Goal: Information Seeking & Learning: Learn about a topic

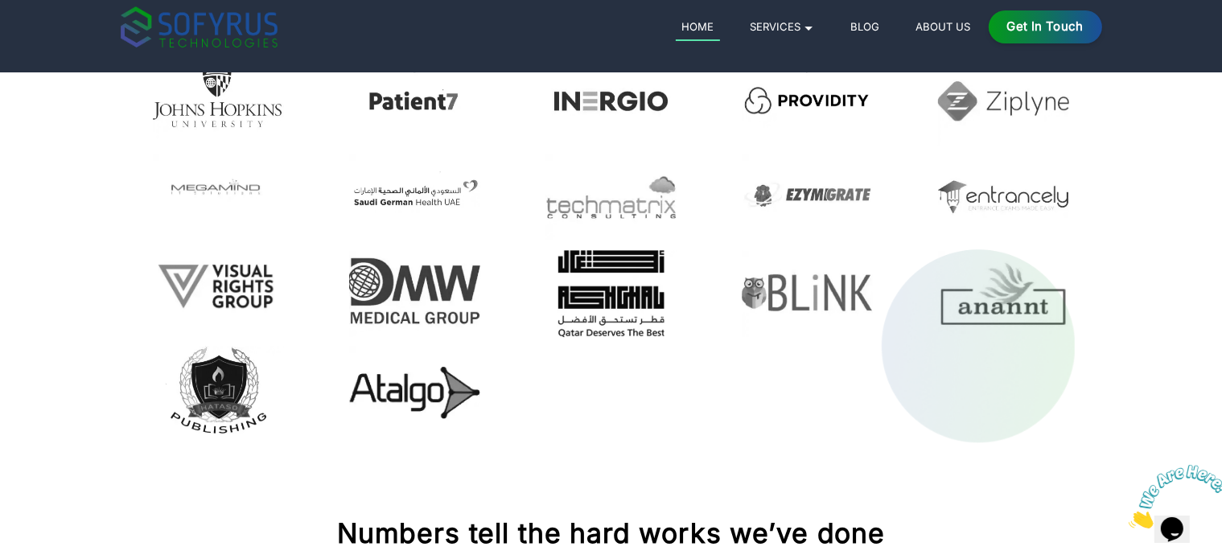
scroll to position [4559, 0]
click at [622, 205] on img at bounding box center [611, 197] width 131 height 87
click at [820, 201] on img at bounding box center [807, 197] width 131 height 87
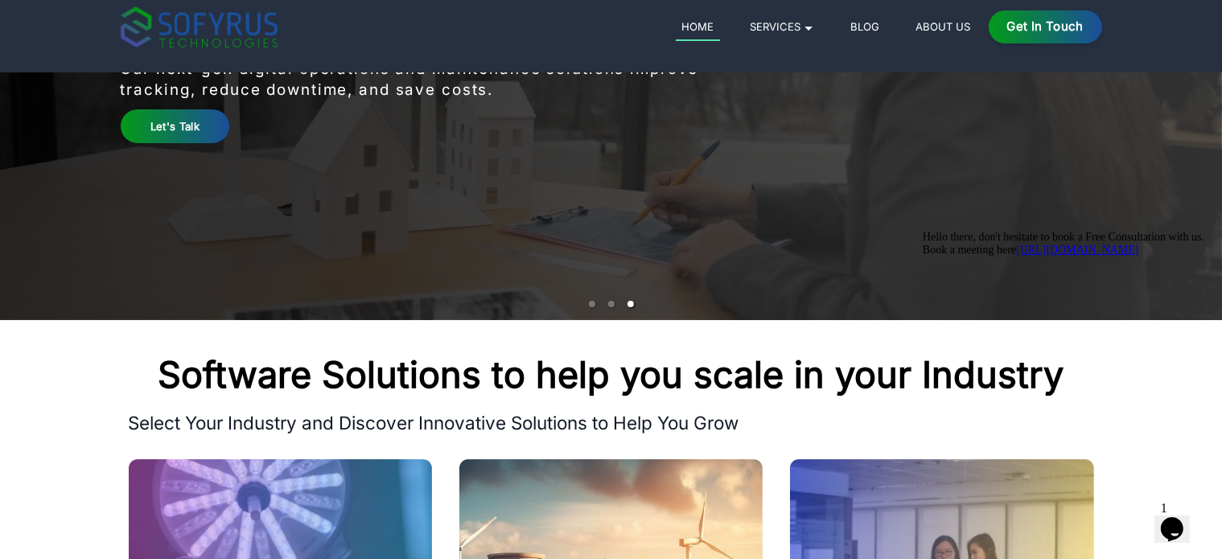
scroll to position [0, 0]
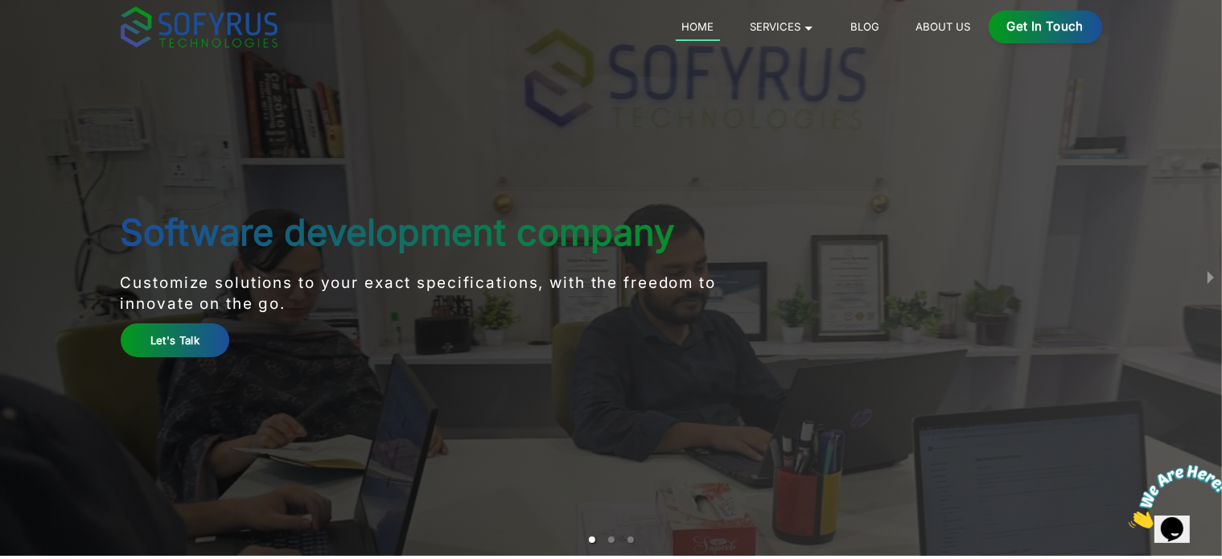
scroll to position [5, 0]
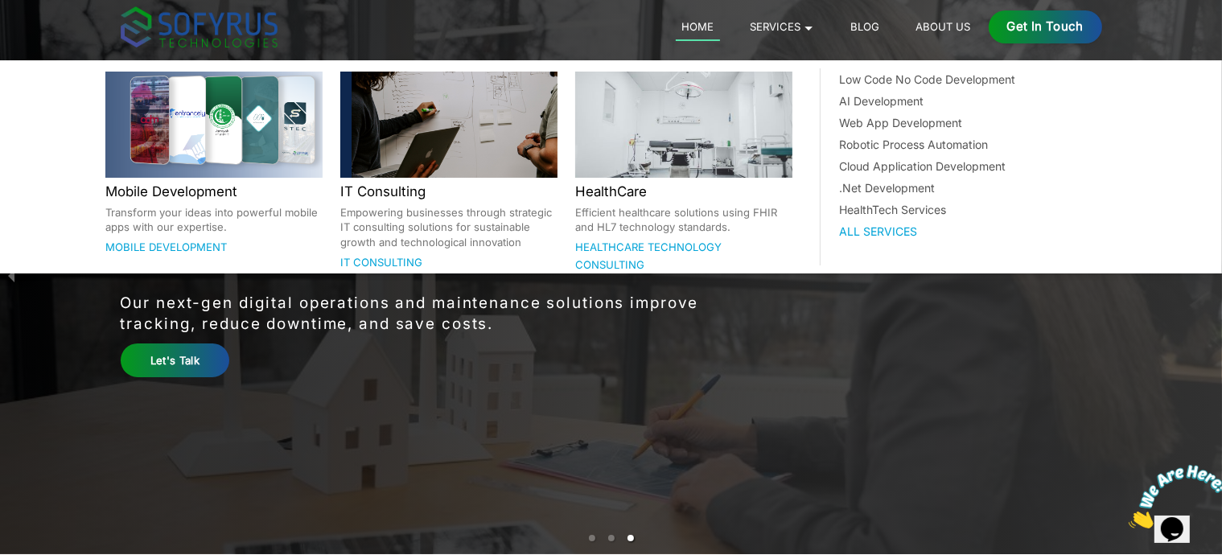
click at [646, 163] on div at bounding box center [683, 125] width 217 height 106
click at [609, 251] on link "Healthcare Technology Consulting" at bounding box center [648, 256] width 146 height 31
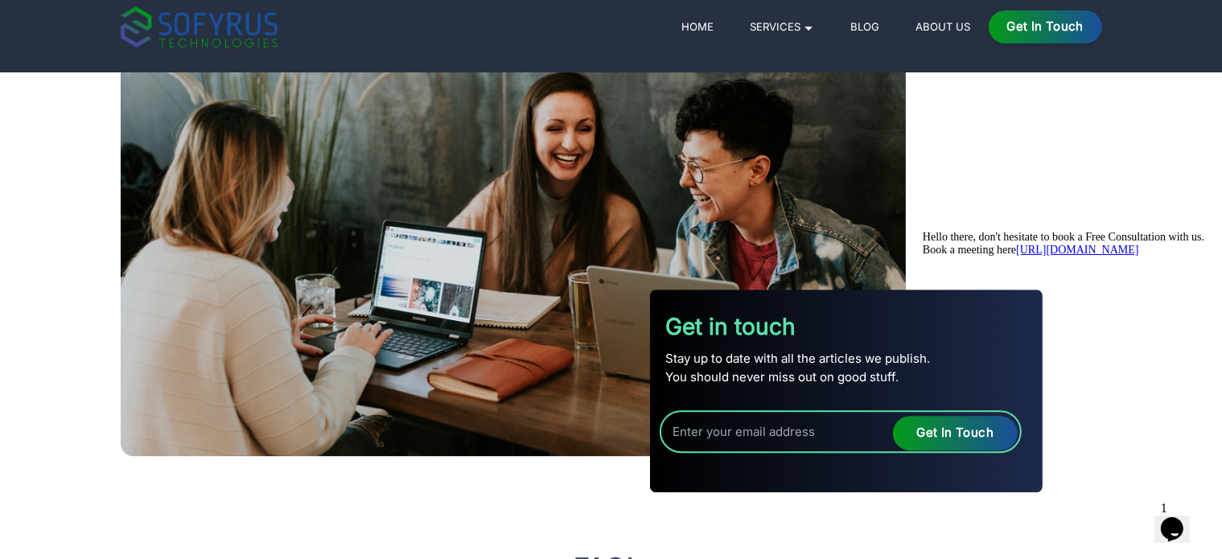
scroll to position [4662, 0]
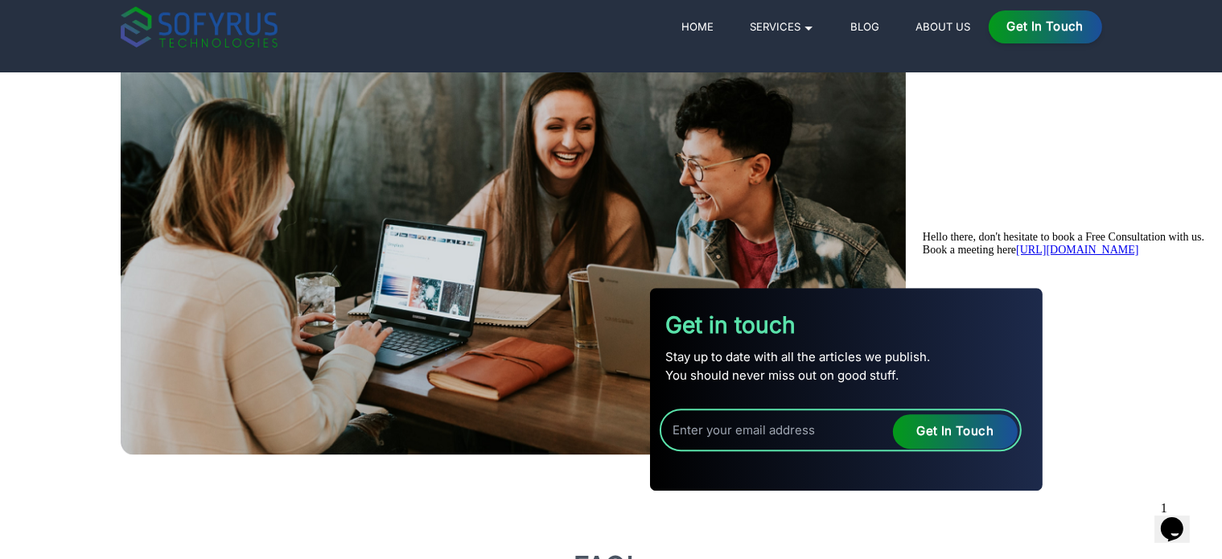
click at [933, 31] on link "About Us" at bounding box center [943, 26] width 67 height 19
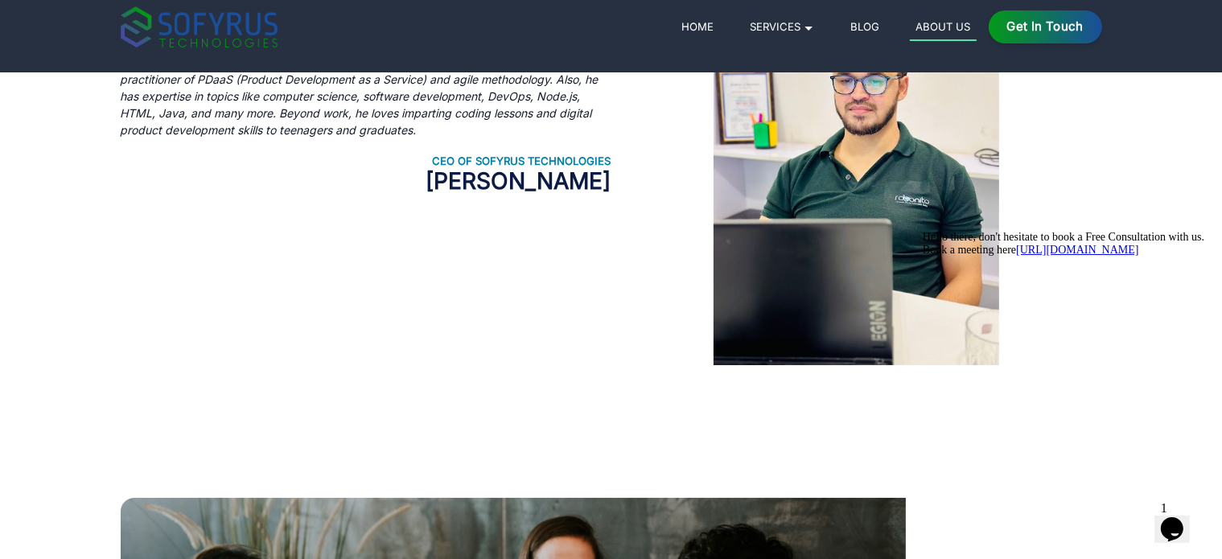
scroll to position [869, 0]
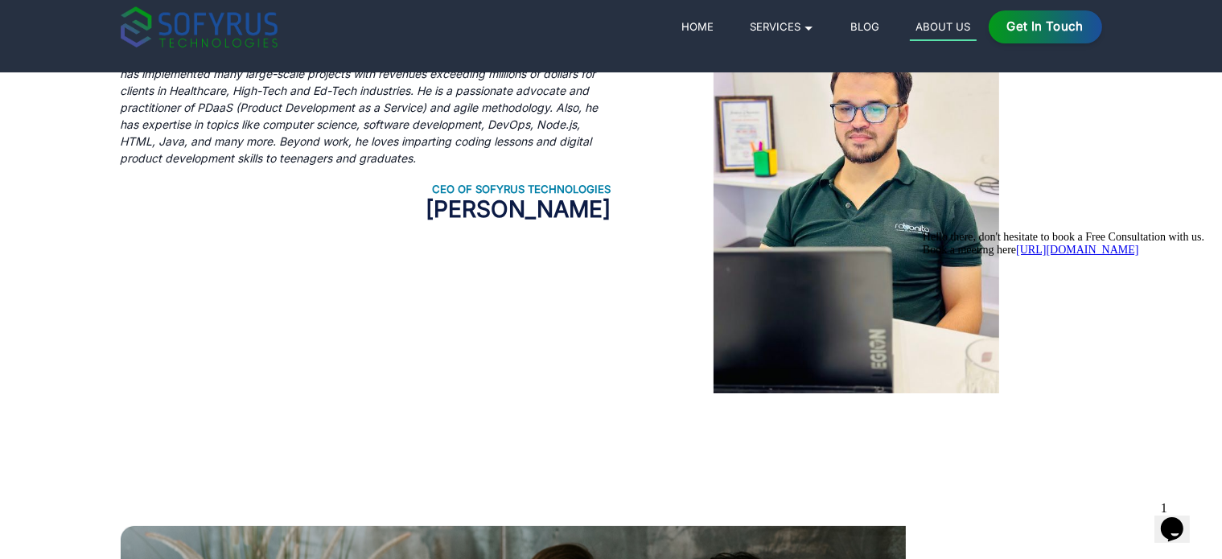
click at [549, 224] on h2 "Aslam Hasan Khan" at bounding box center [366, 209] width 491 height 27
